Goal: Check status: Check status

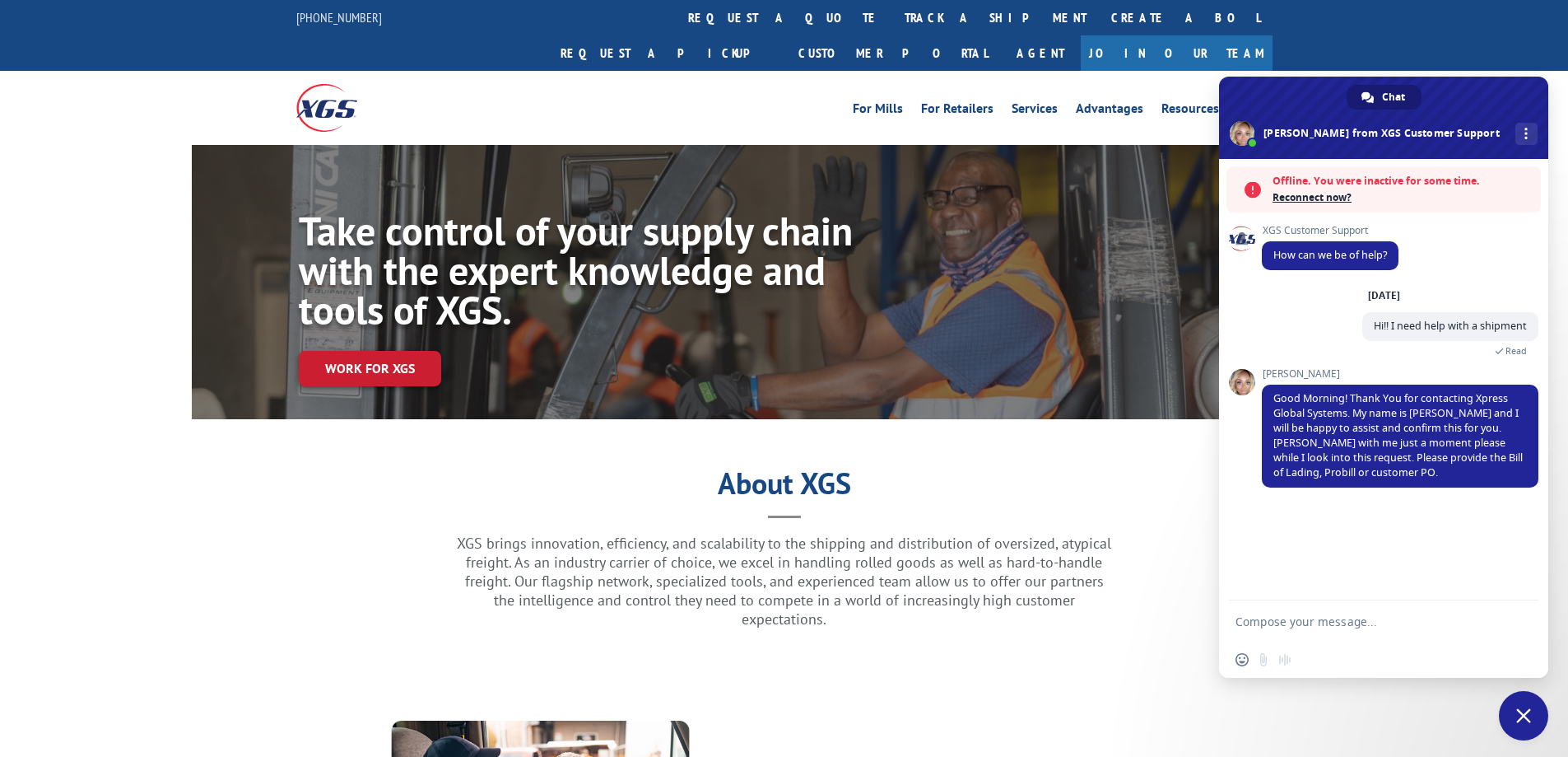
scroll to position [82, 0]
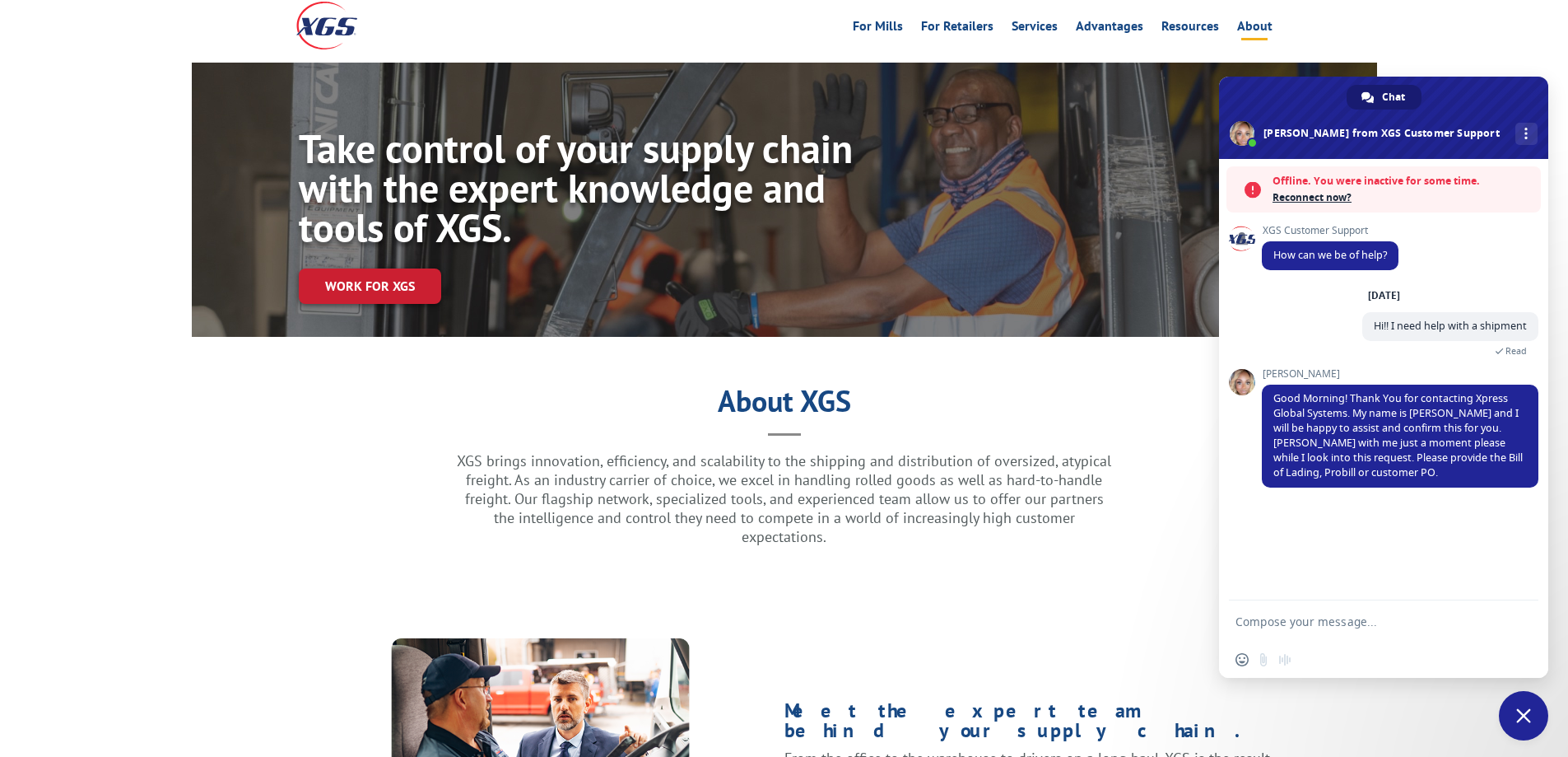
click at [1304, 625] on textarea "Compose your message..." at bounding box center [1366, 622] width 260 height 15
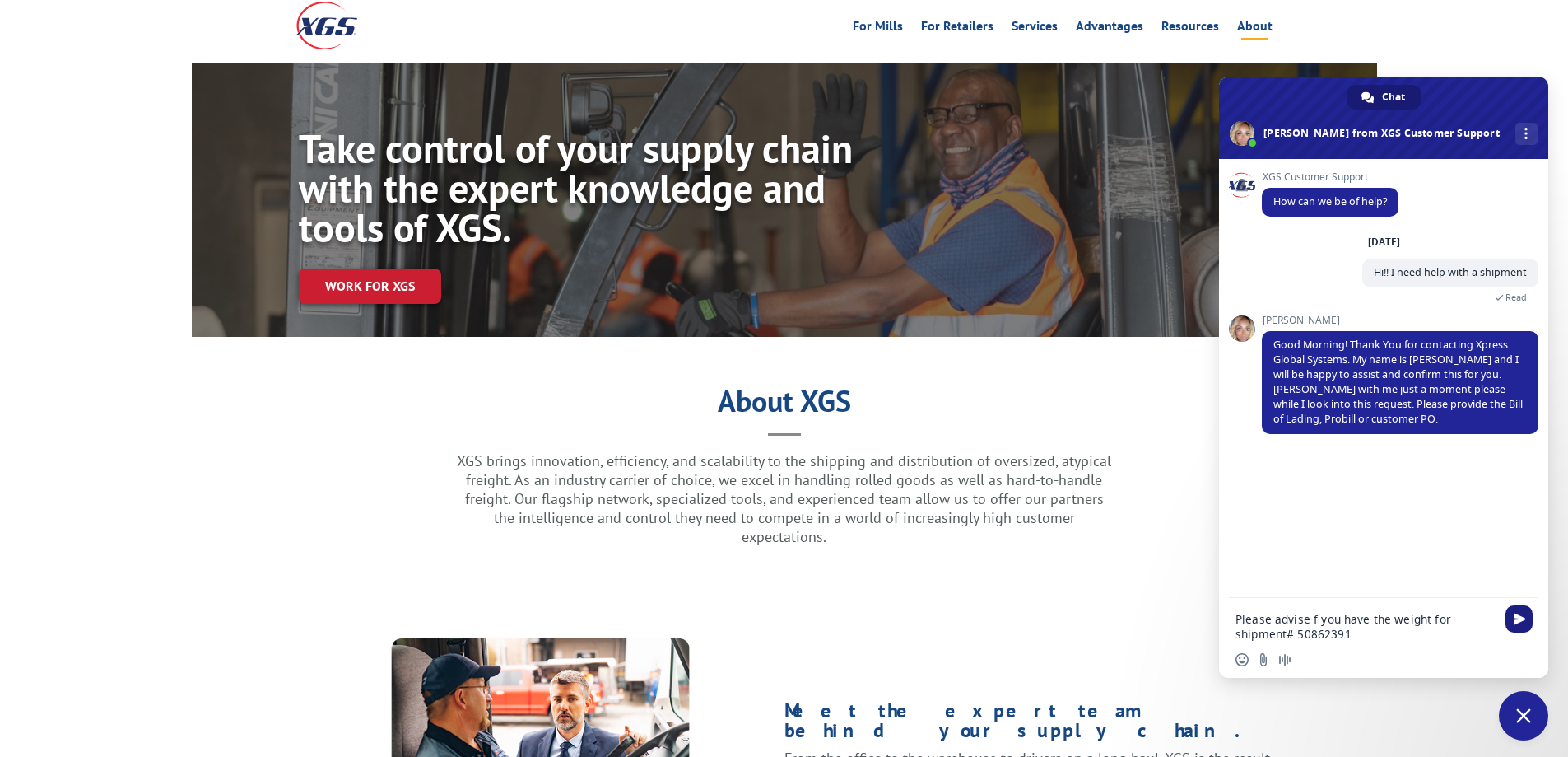
type textarea "Please advise f you have the weight for shipment# 50862391"
click at [1520, 606] on span "Send" at bounding box center [1519, 618] width 27 height 27
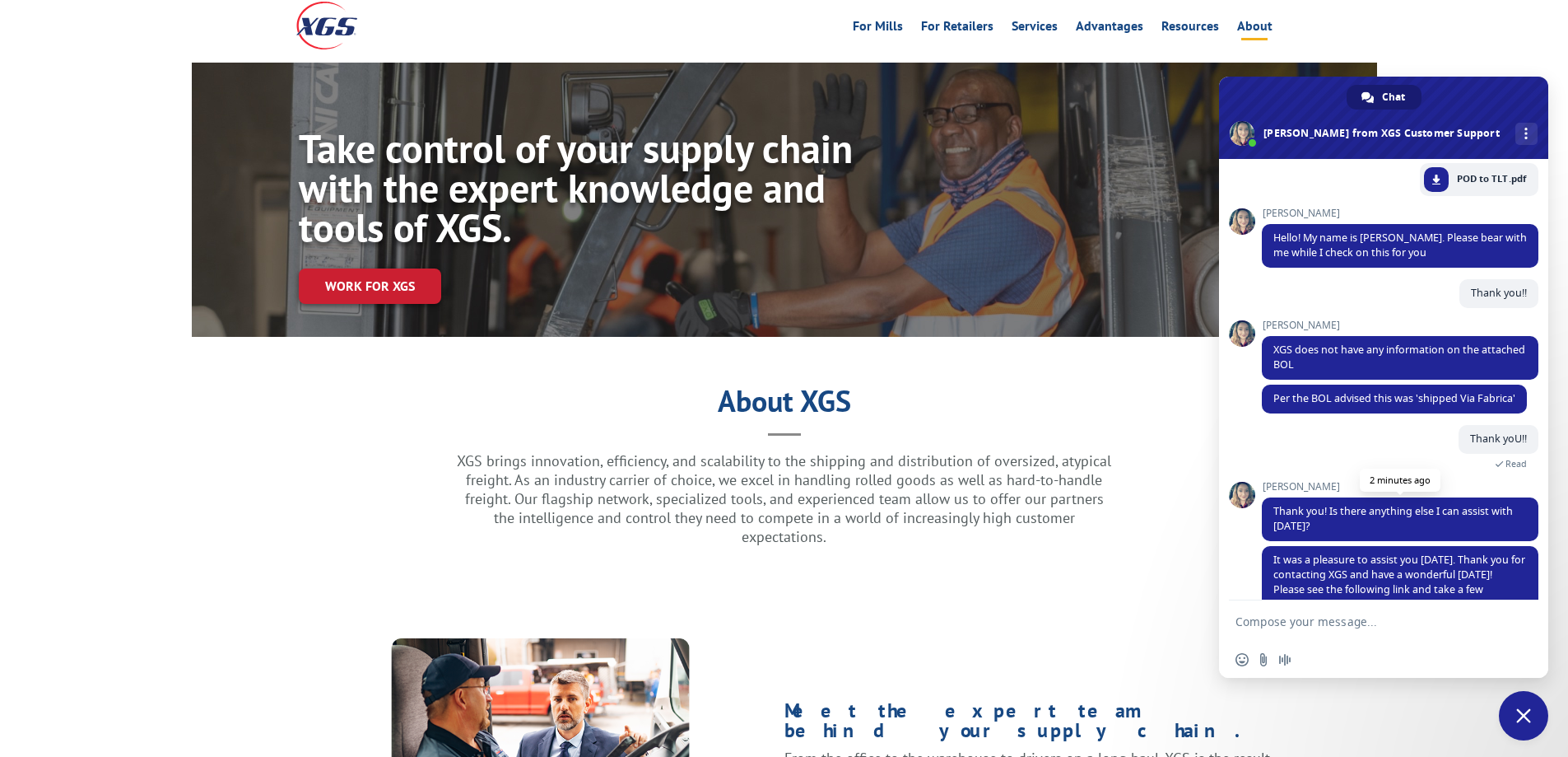
scroll to position [398, 0]
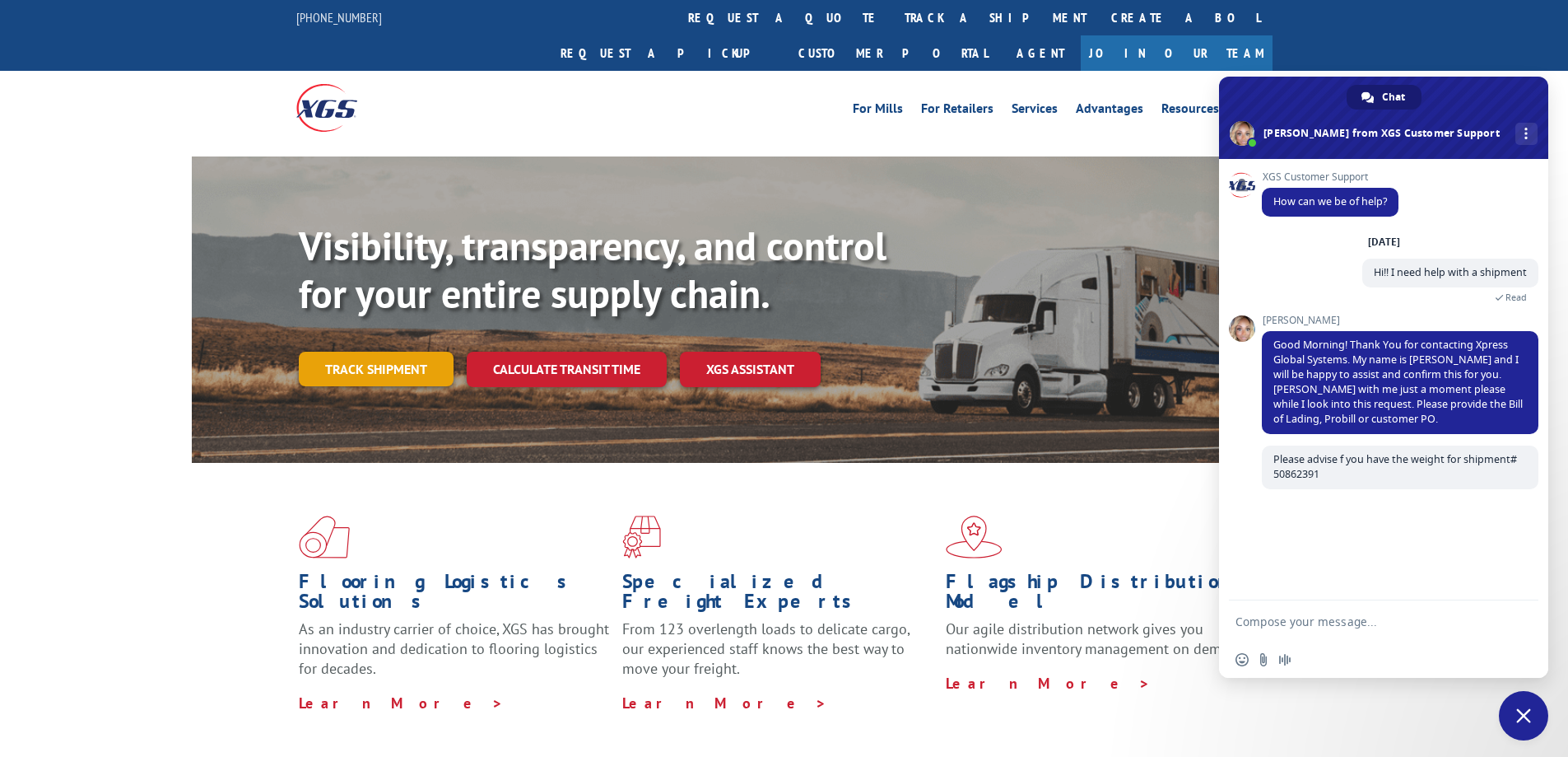
click at [400, 352] on link "Track shipment" at bounding box center [376, 369] width 155 height 35
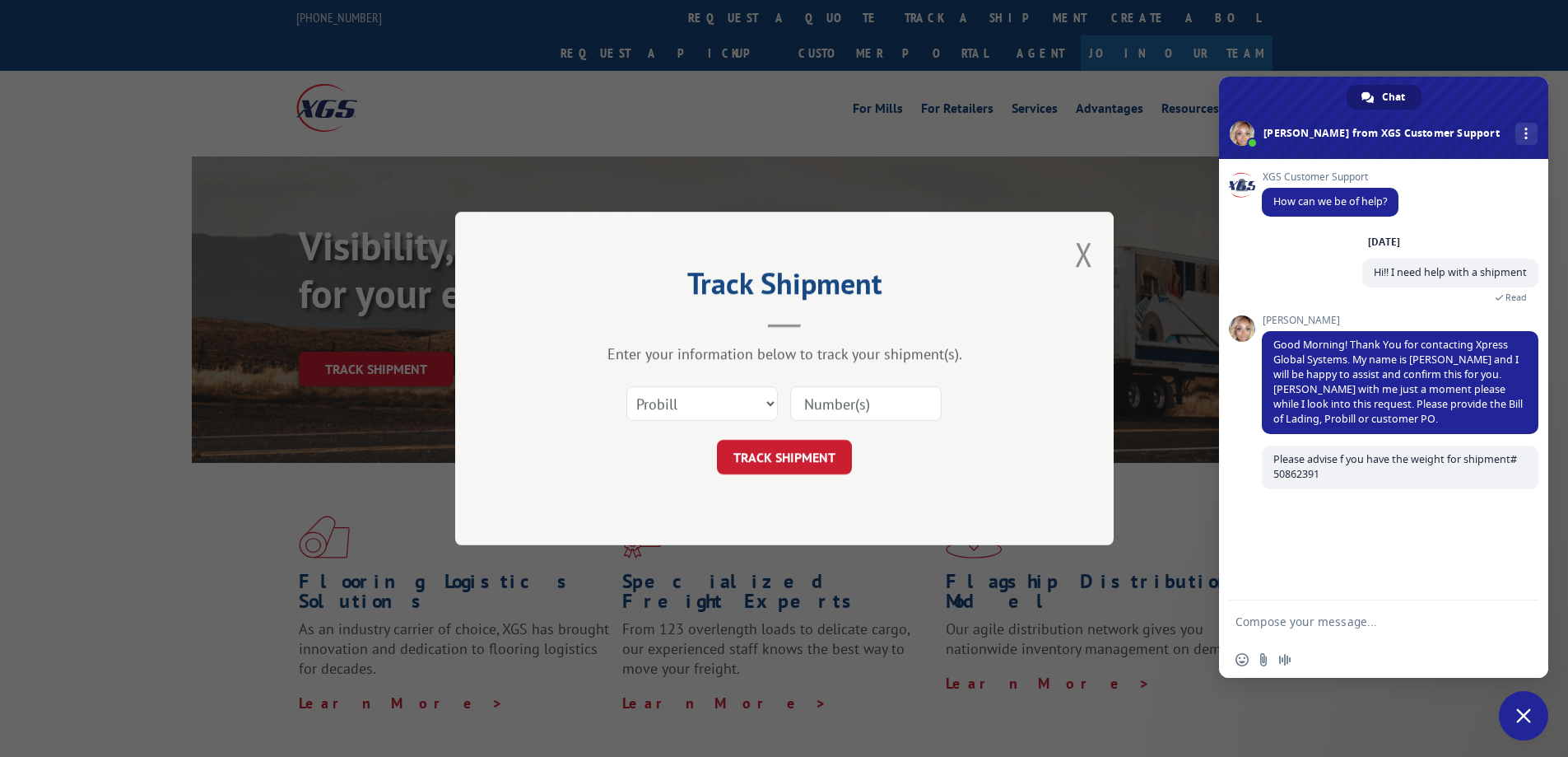
click at [860, 413] on input at bounding box center [866, 403] width 152 height 35
paste input "50862391"
type input "50862391"
click at [802, 453] on button "TRACK SHIPMENT" at bounding box center [784, 457] width 135 height 35
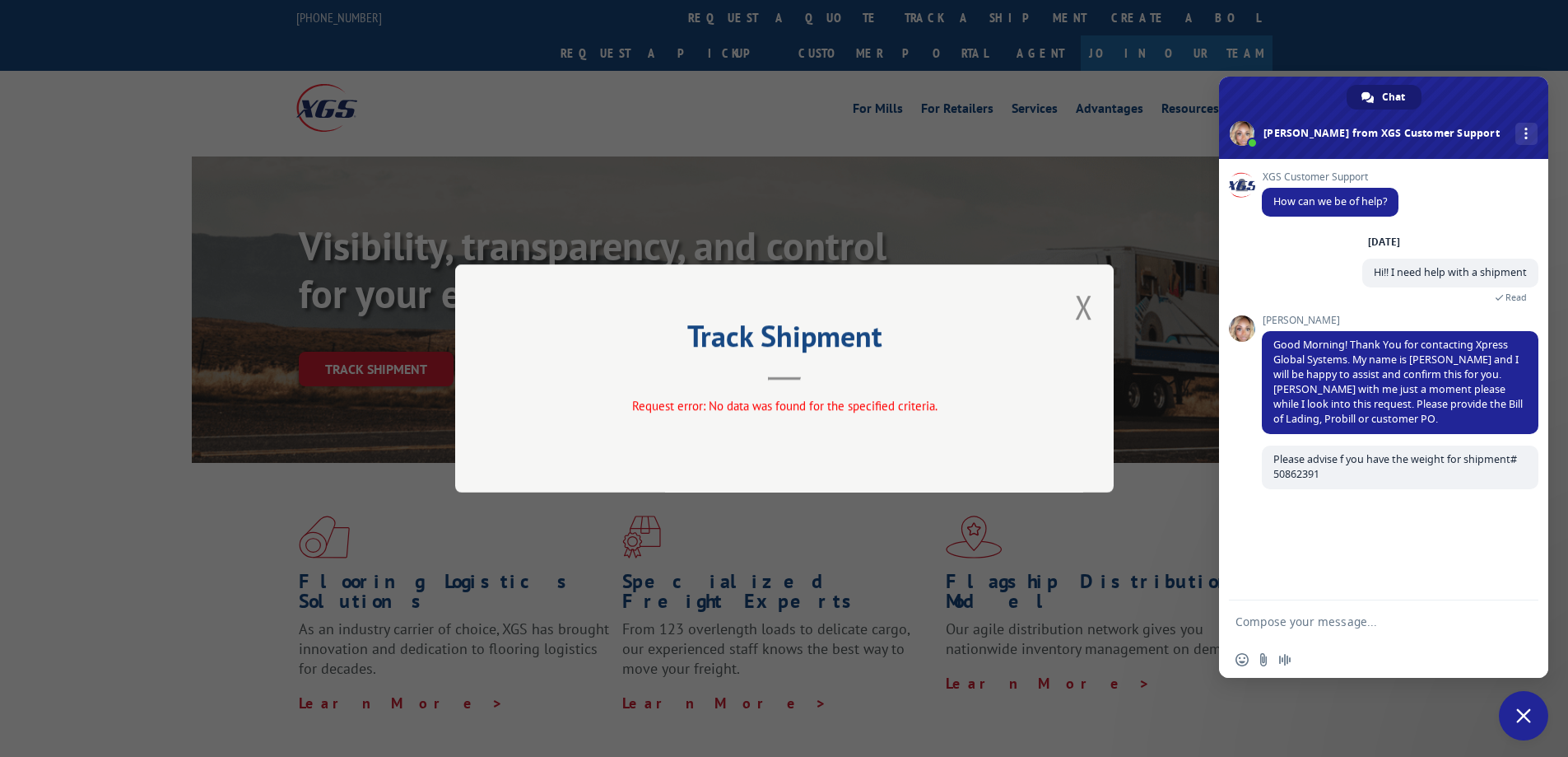
click at [1071, 314] on div "Track Shipment Request error: No data was found for the specified criteria." at bounding box center [784, 378] width 659 height 228
click at [1083, 310] on button "Close modal" at bounding box center [1083, 307] width 18 height 43
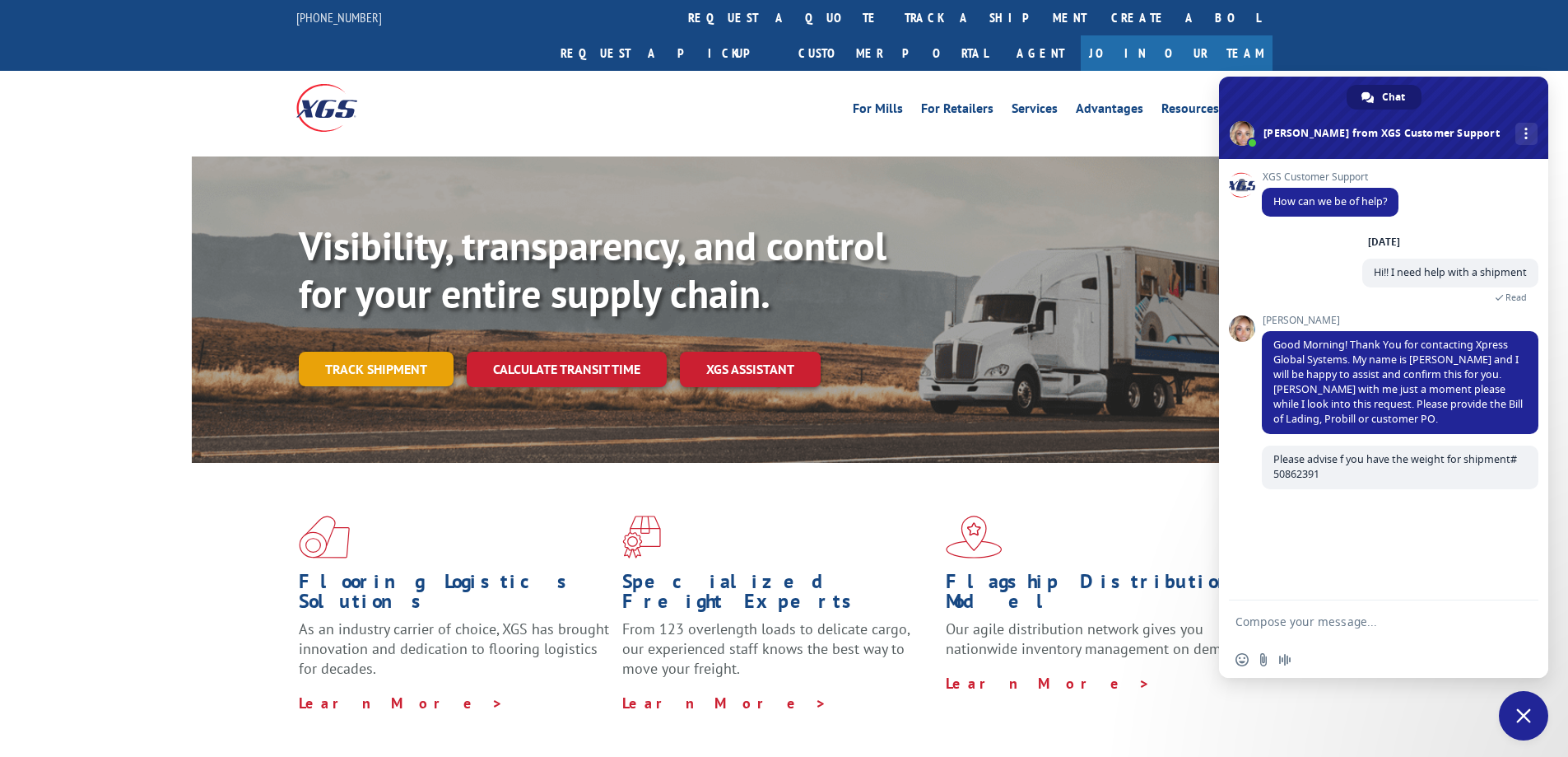
click at [361, 352] on link "Track shipment" at bounding box center [376, 369] width 155 height 35
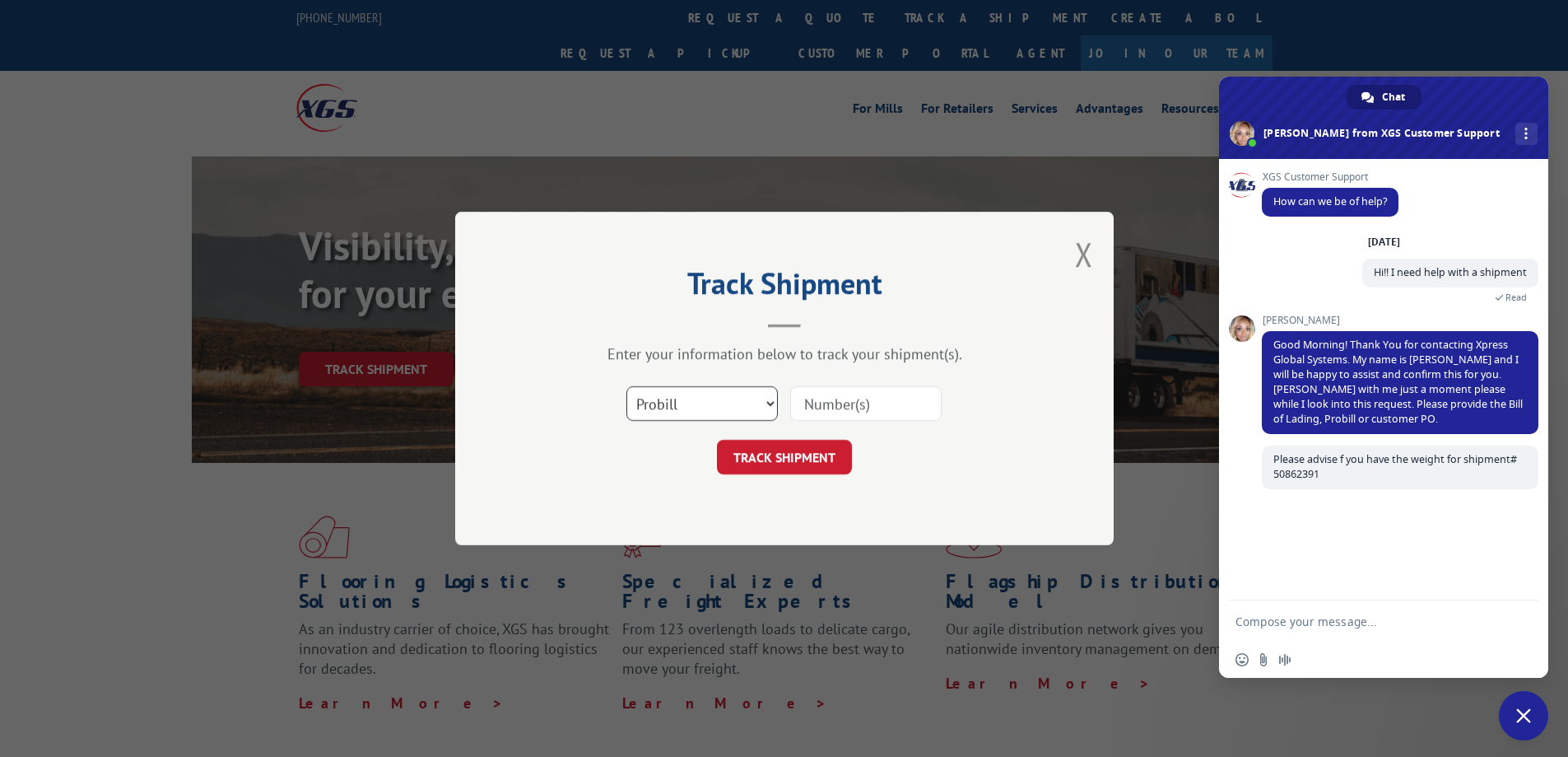
click at [680, 401] on select "Select category... Probill BOL PO" at bounding box center [702, 403] width 152 height 35
select select "bol"
click at [627, 386] on select "Select category... Probill BOL PO" at bounding box center [702, 403] width 152 height 35
click at [877, 408] on input at bounding box center [866, 403] width 152 height 35
paste input "50862391"
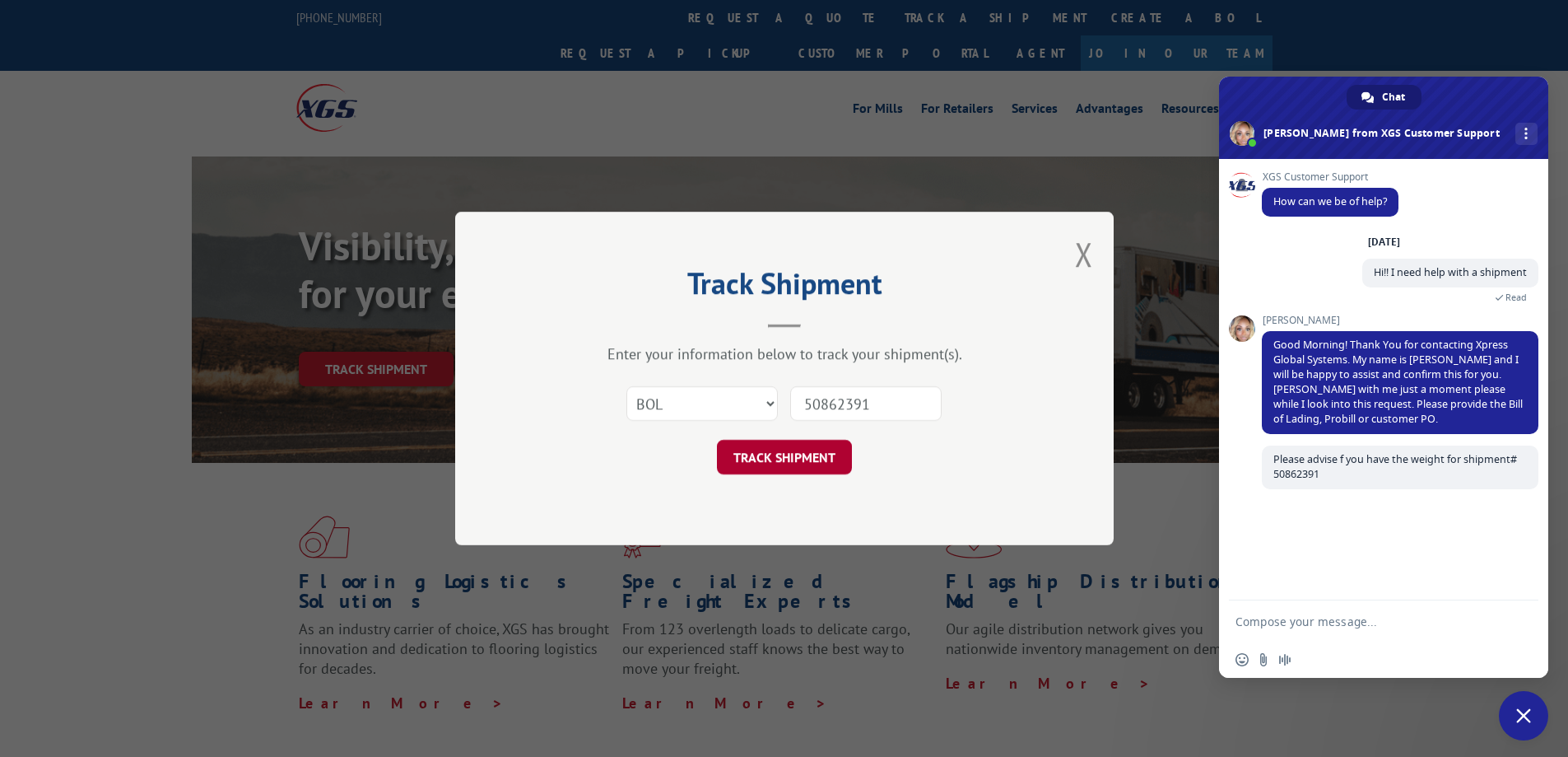
type input "50862391"
click at [791, 467] on button "TRACK SHIPMENT" at bounding box center [784, 457] width 135 height 35
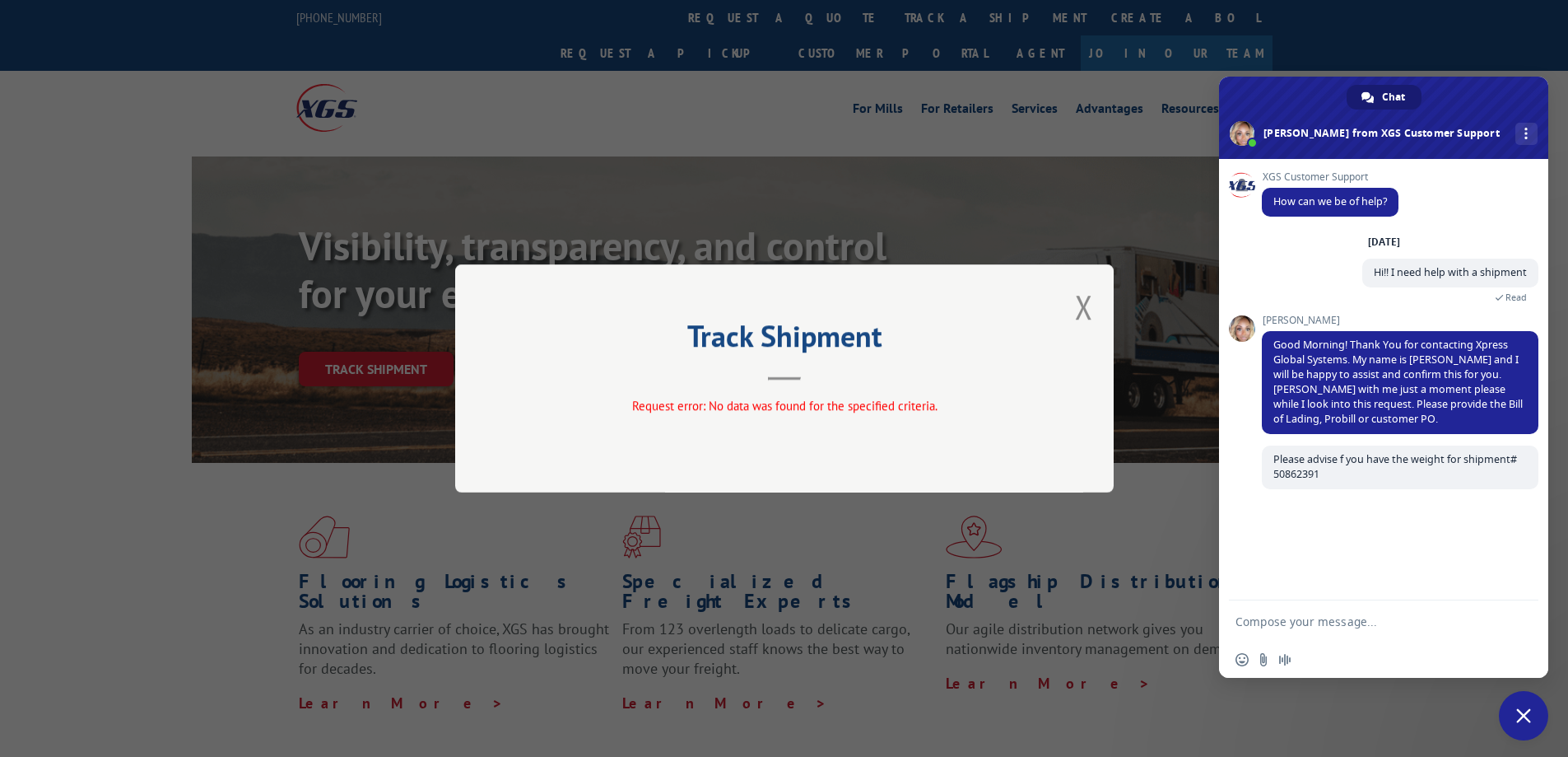
drag, startPoint x: 1083, startPoint y: 303, endPoint x: 1073, endPoint y: 308, distance: 11.2
click at [1083, 302] on button "Close modal" at bounding box center [1083, 307] width 18 height 43
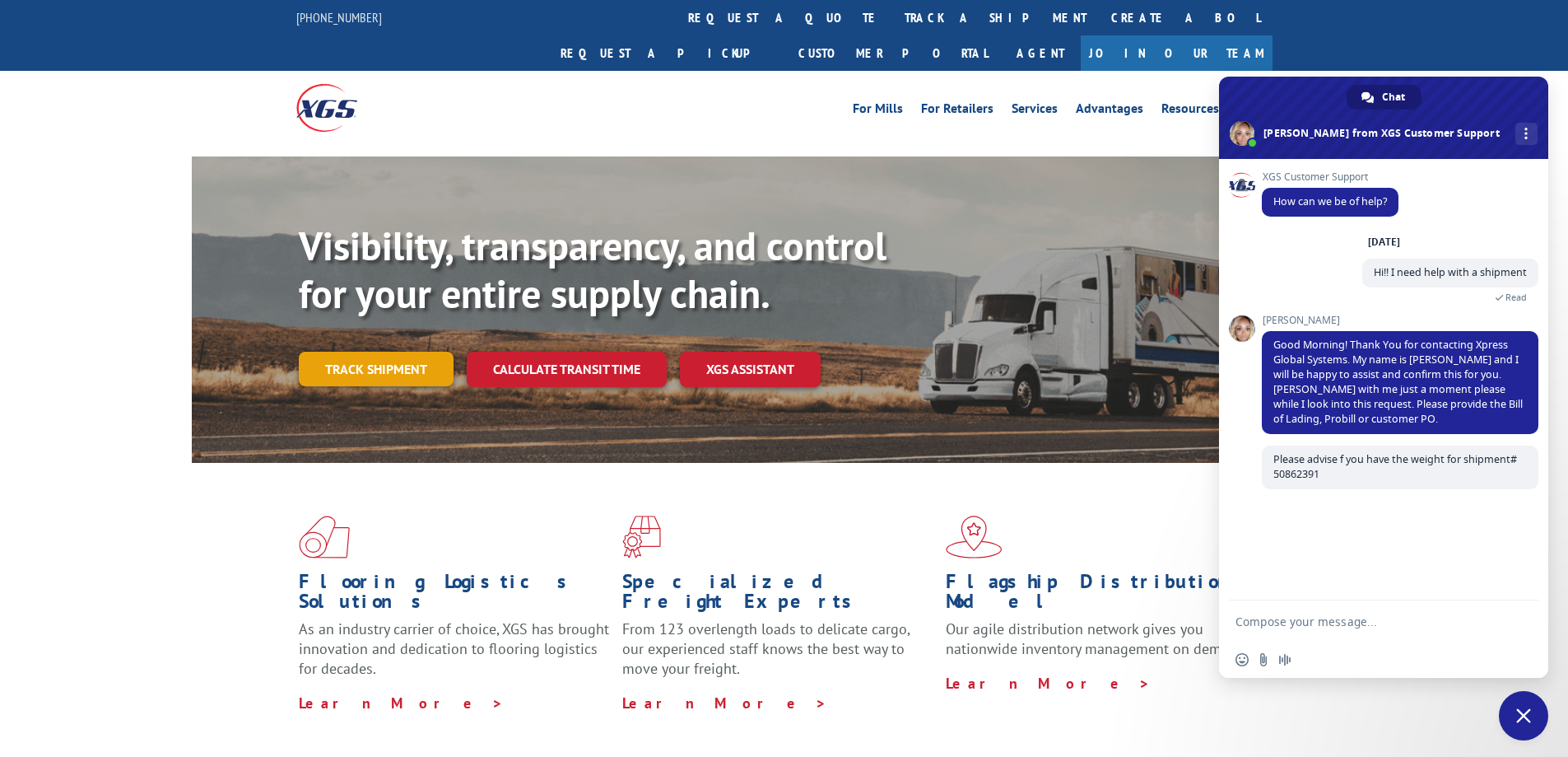
click at [414, 352] on link "Track shipment" at bounding box center [376, 369] width 155 height 35
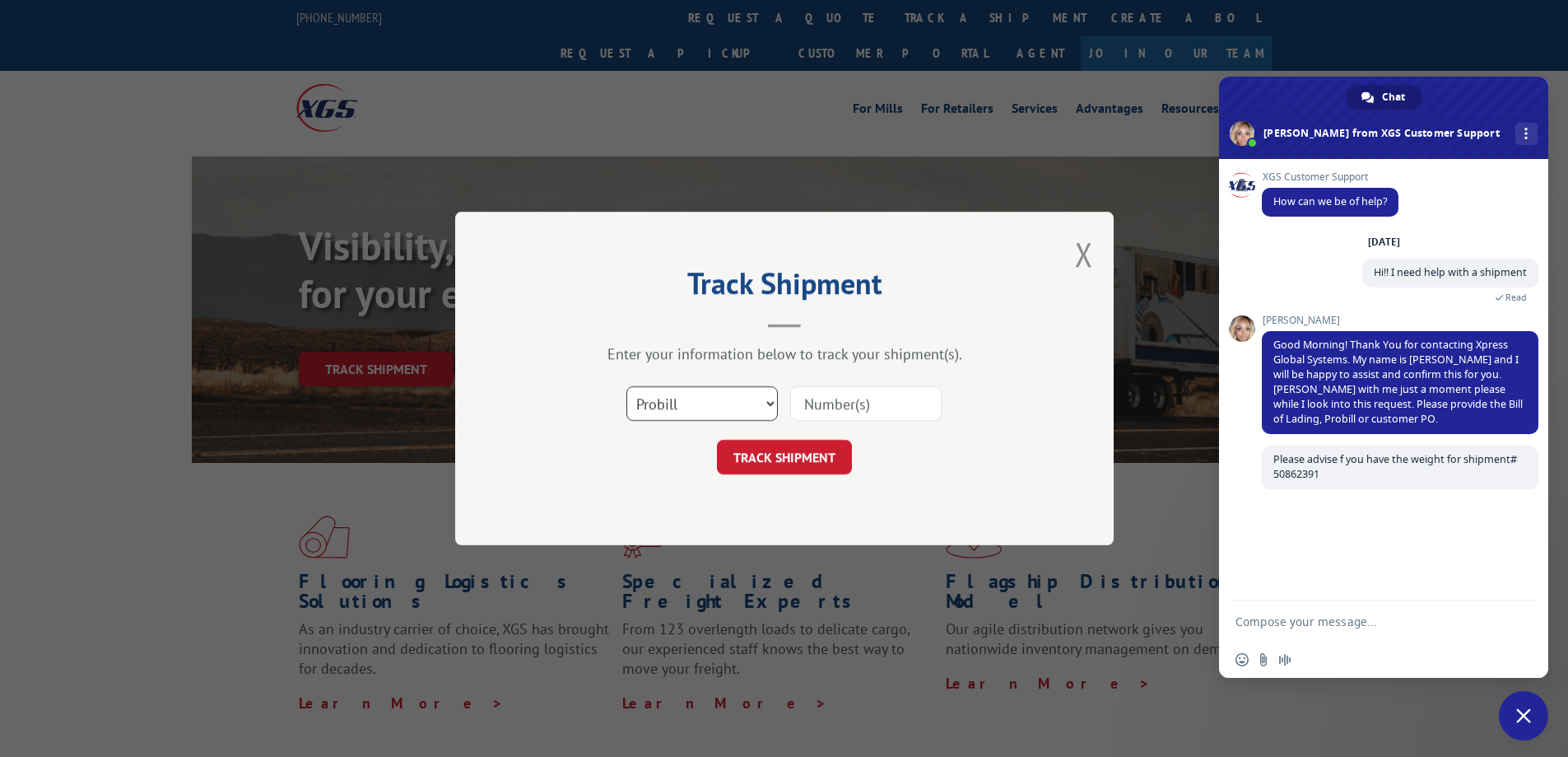
click at [717, 418] on select "Select category... Probill BOL PO" at bounding box center [702, 403] width 152 height 35
select select "po"
click at [627, 386] on select "Select category... Probill BOL PO" at bounding box center [702, 403] width 152 height 35
click at [899, 409] on input at bounding box center [866, 403] width 152 height 35
paste input "50862391"
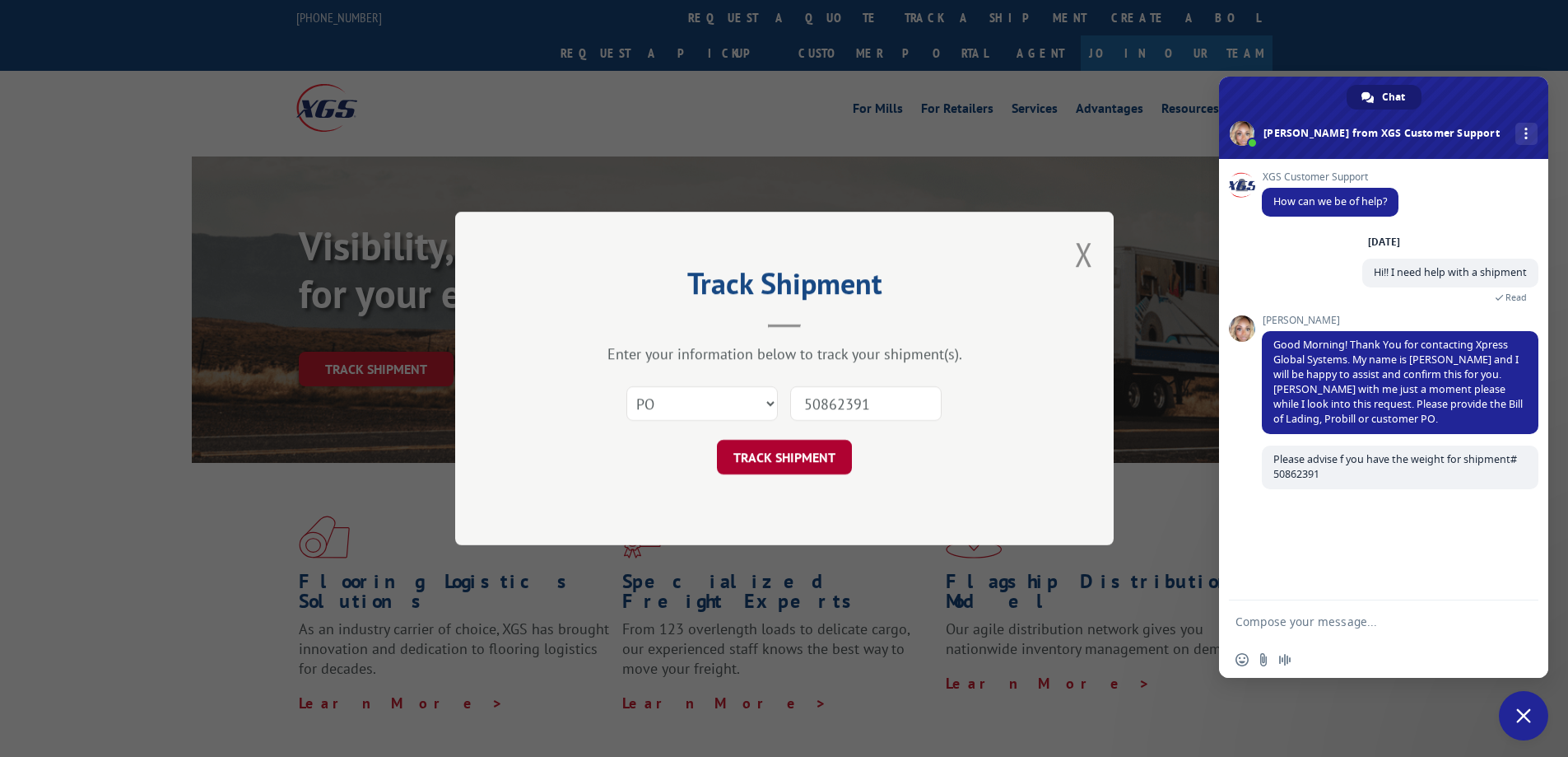
type input "50862391"
click at [783, 457] on button "TRACK SHIPMENT" at bounding box center [784, 457] width 135 height 35
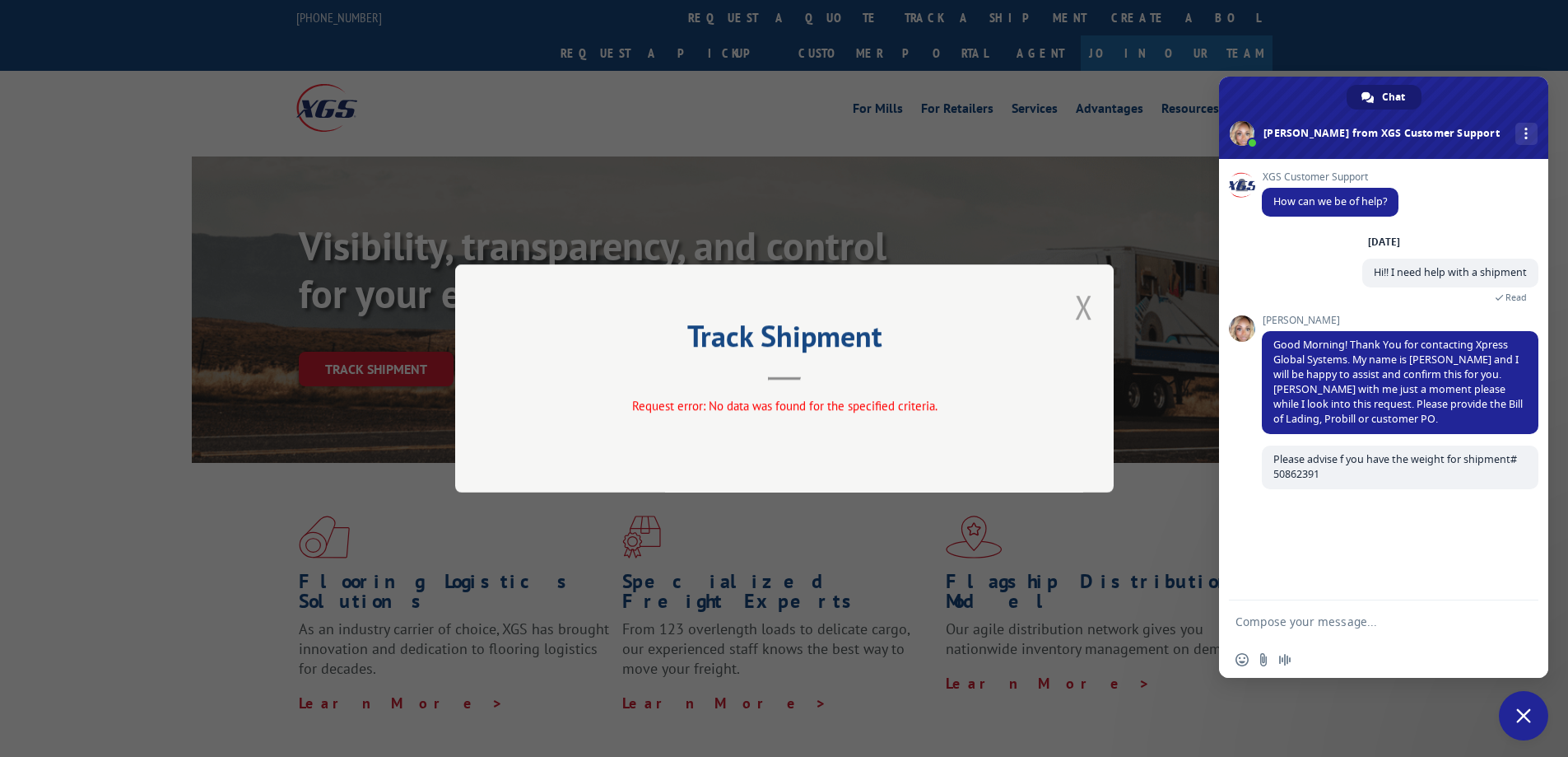
click at [1090, 309] on button "Close modal" at bounding box center [1083, 307] width 18 height 43
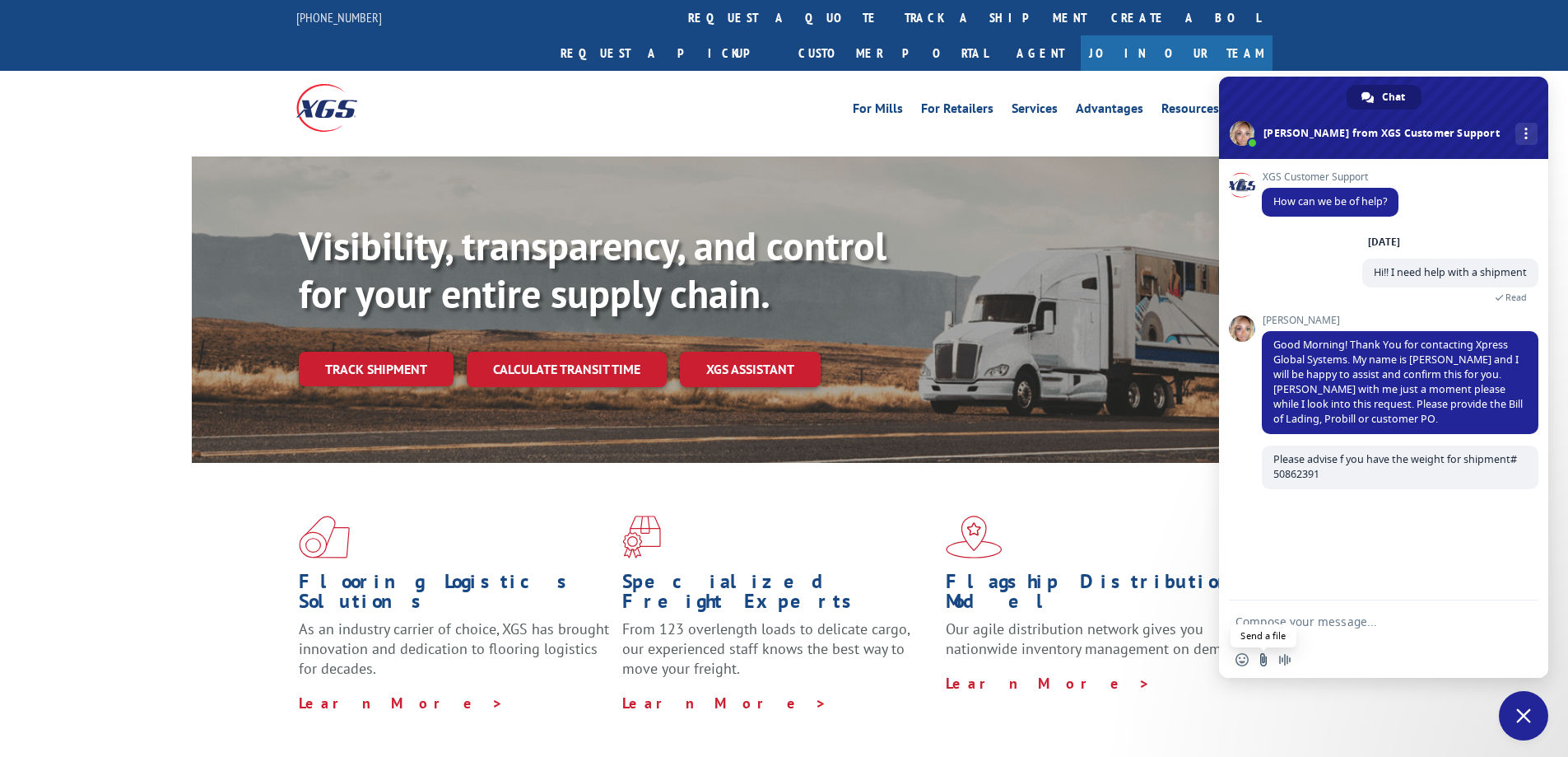
click at [1264, 665] on input "Send a file" at bounding box center [1263, 659] width 13 height 13
type input "C:\fakepath\POD to TLT.pdf"
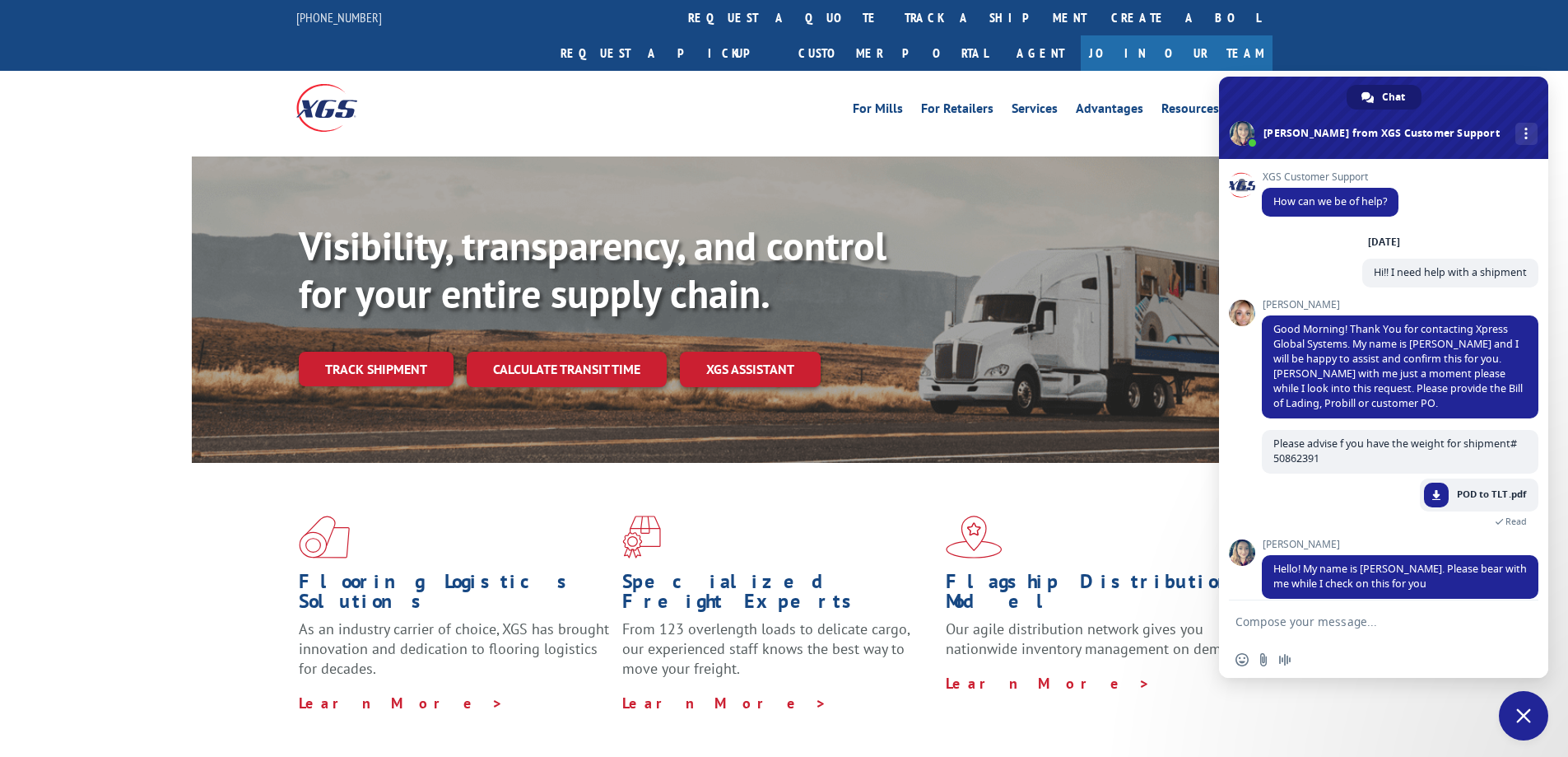
scroll to position [17, 0]
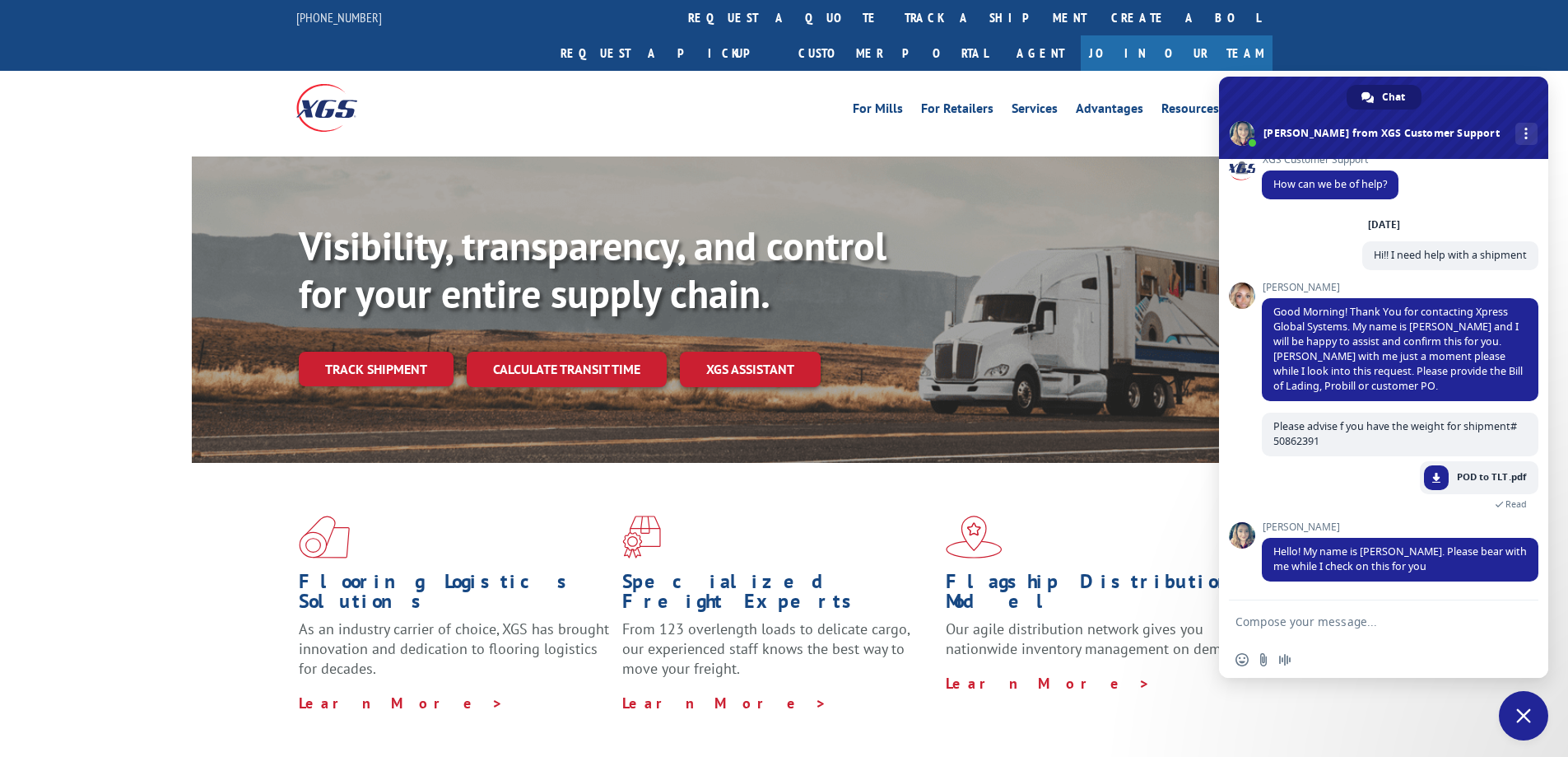
click at [1326, 637] on form at bounding box center [1366, 622] width 260 height 44
click at [1321, 618] on textarea "Compose your message..." at bounding box center [1366, 622] width 260 height 15
type textarea "Thank you!!"
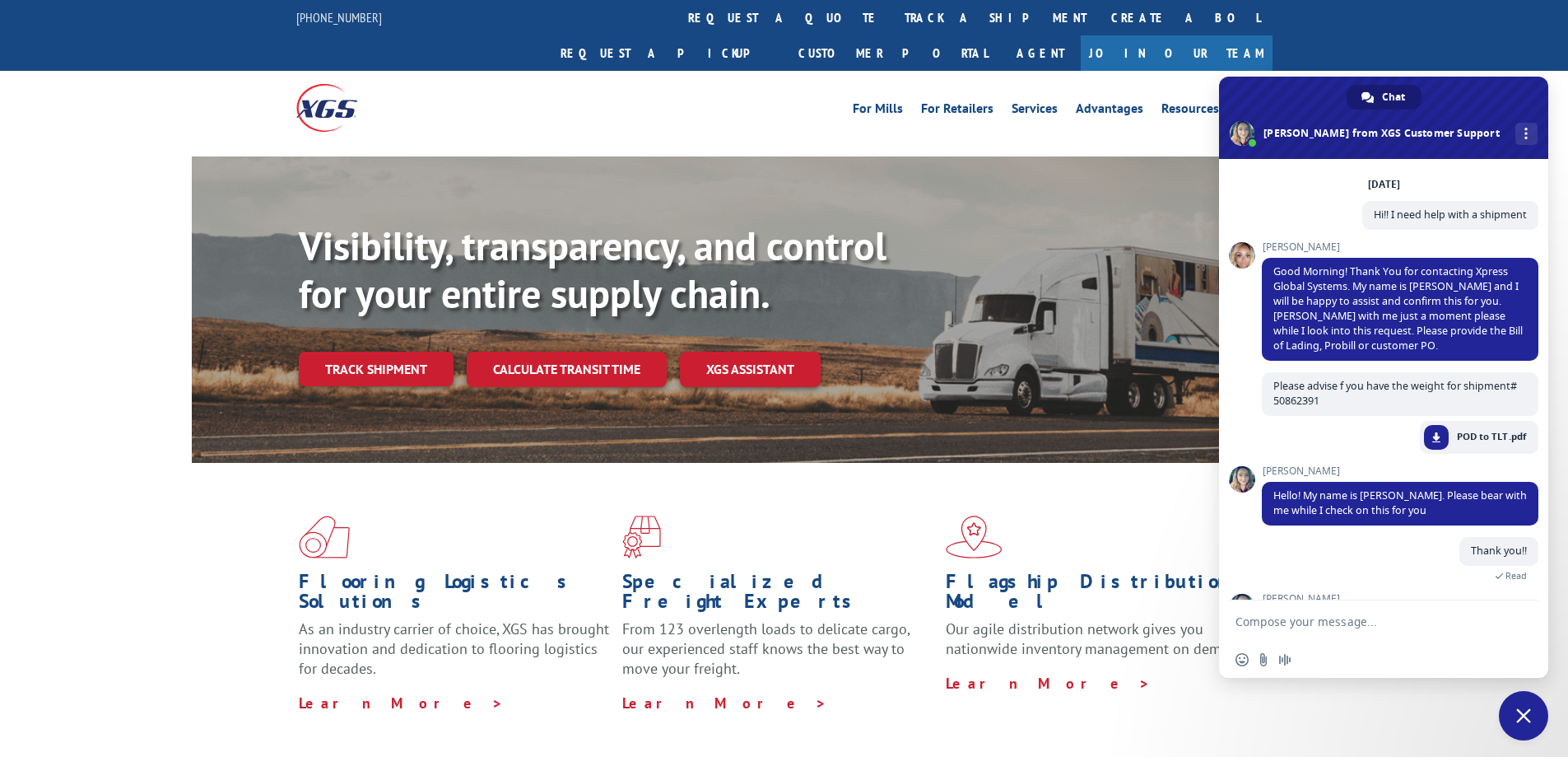
scroll to position [161, 0]
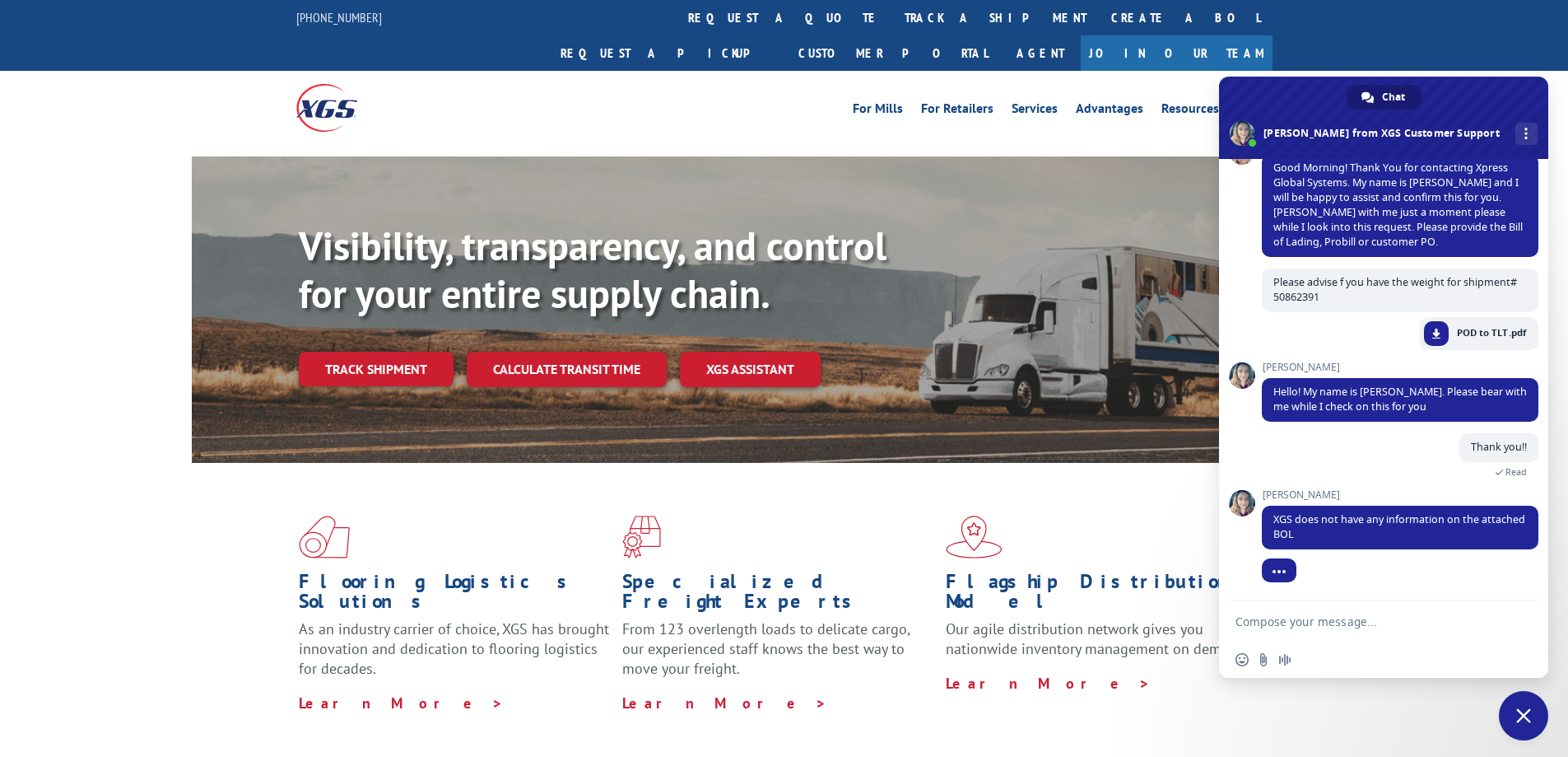
click at [1350, 661] on div "Insert an emoji Send a file Audio message" at bounding box center [1384, 660] width 329 height 36
click at [1303, 662] on div "Insert an emoji Send a file Audio message" at bounding box center [1384, 660] width 329 height 36
click at [1303, 625] on textarea "Compose your message..." at bounding box center [1366, 622] width 260 height 15
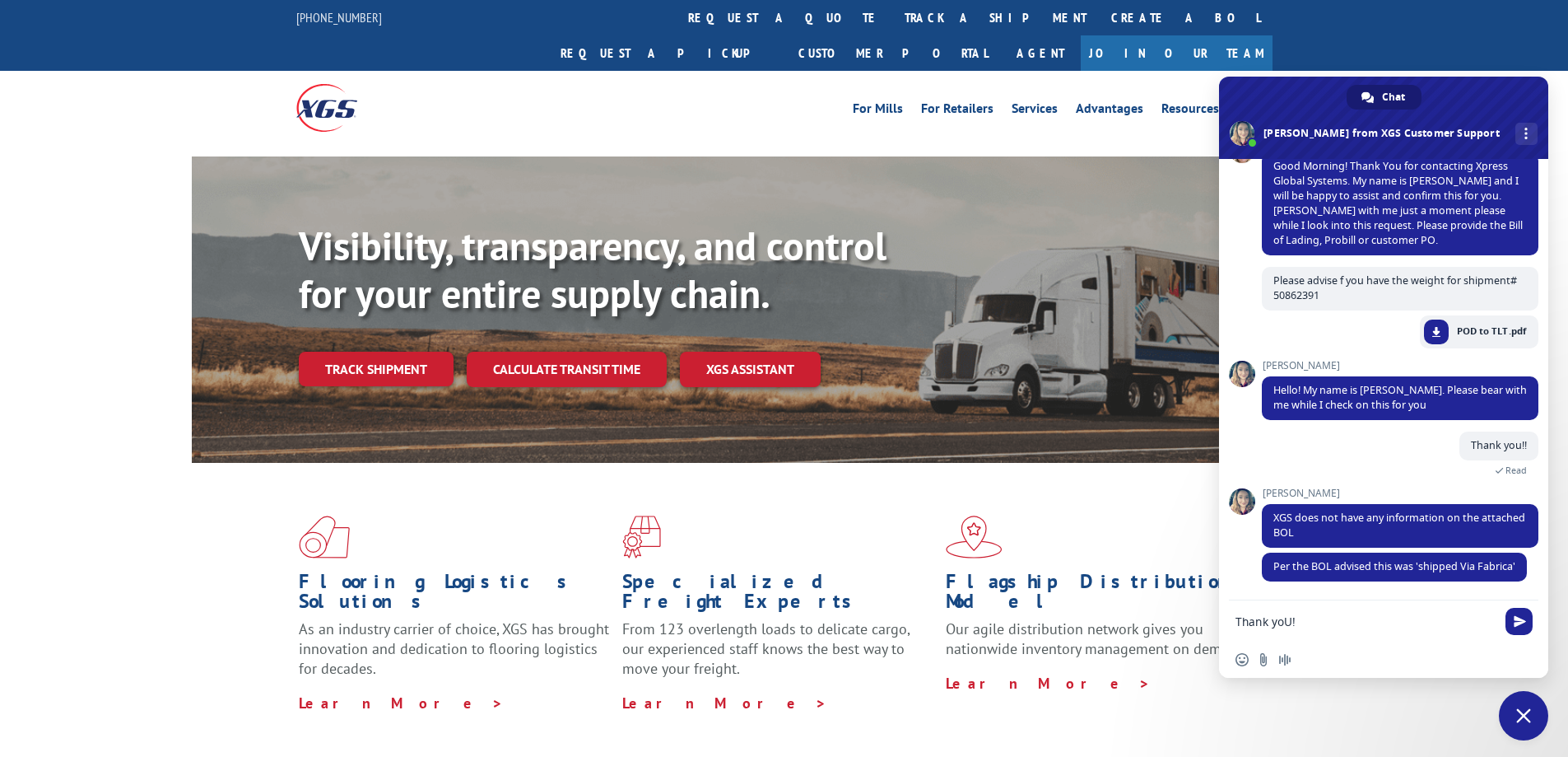
type textarea "Thank yoU!!"
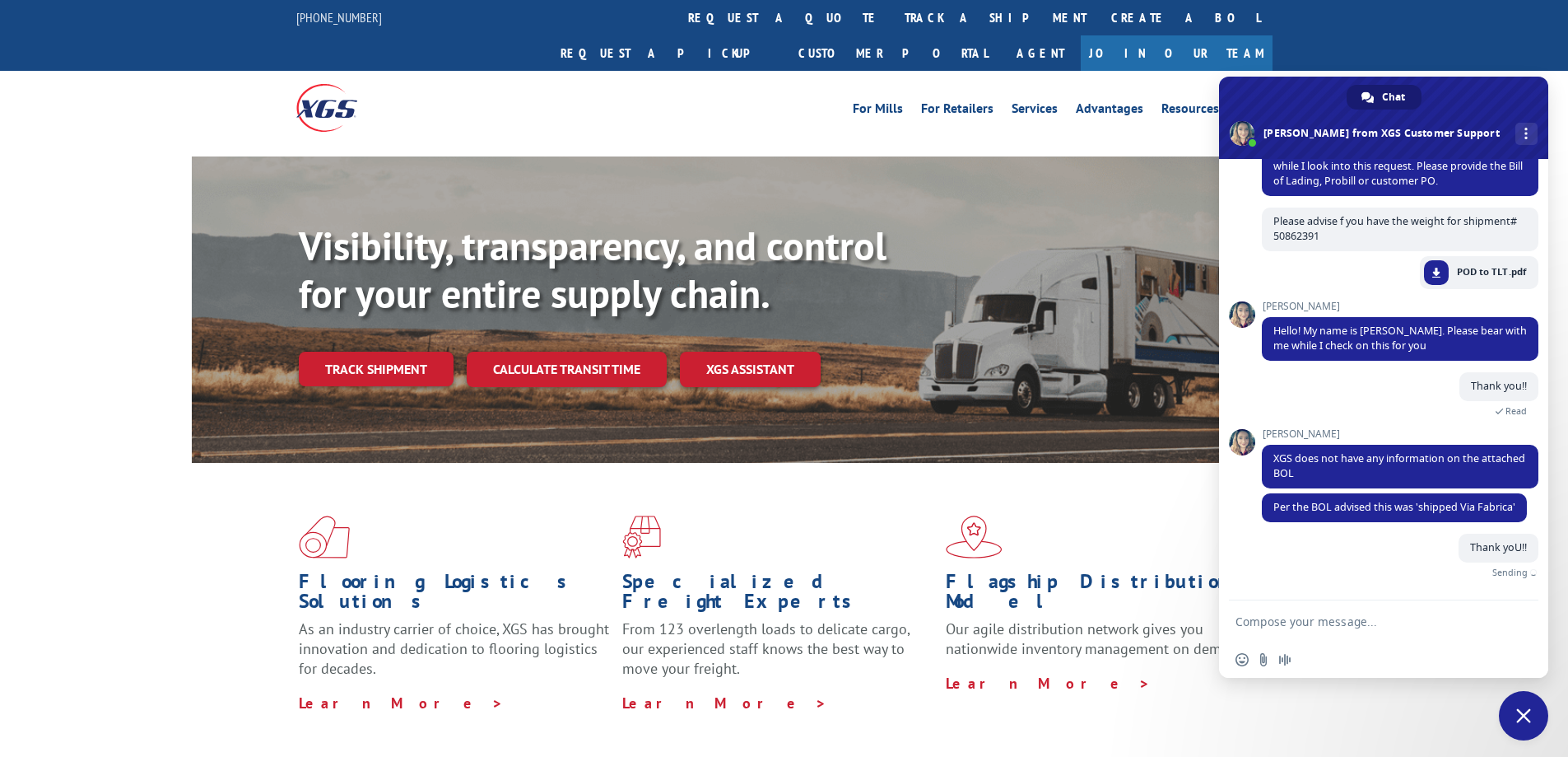
scroll to position [219, 0]
